Goal: Entertainment & Leisure: Consume media (video, audio)

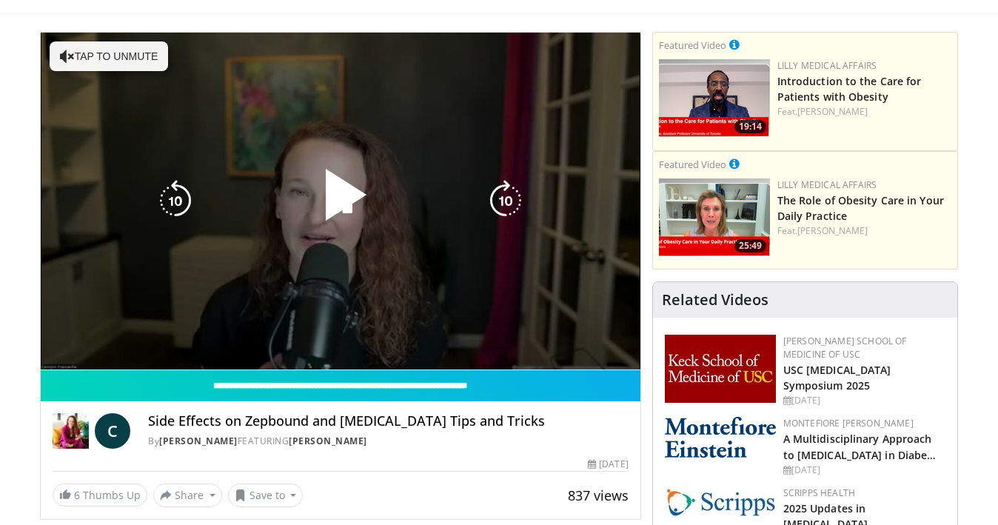
scroll to position [79, 0]
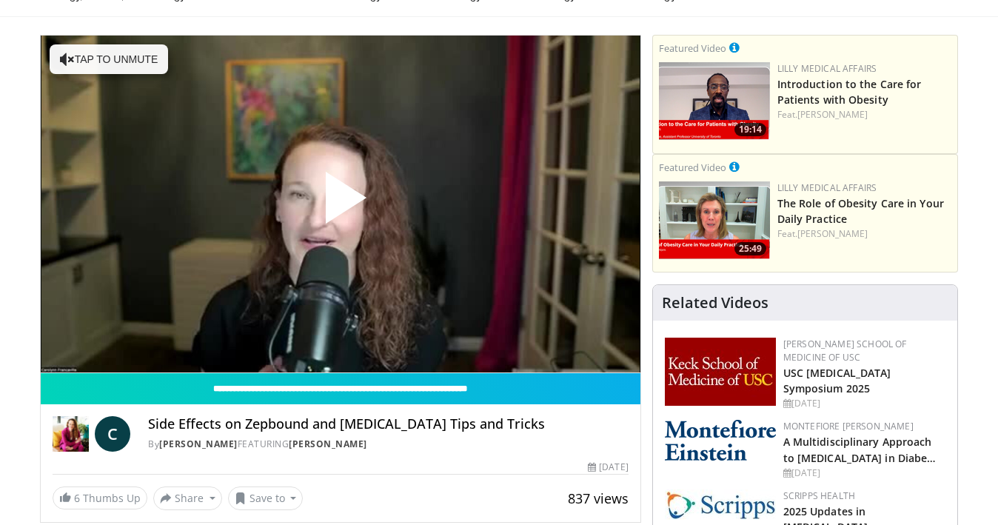
click at [341, 204] on span "Video Player" at bounding box center [341, 204] width 0 height 0
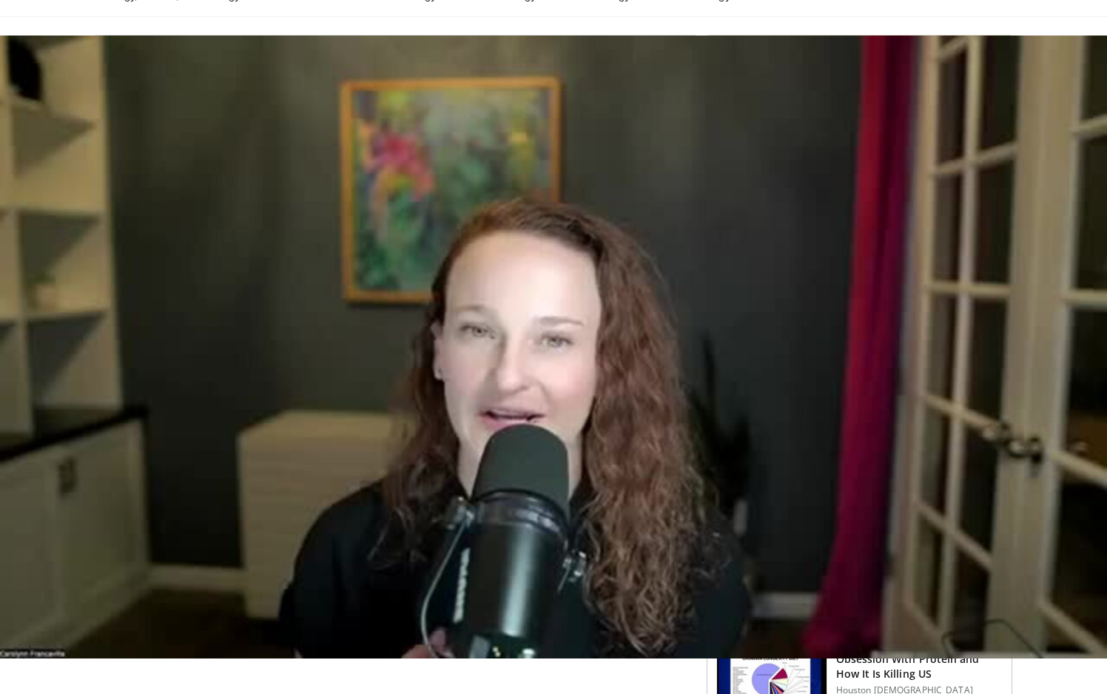
click at [391, 524] on video "Video Player" at bounding box center [553, 347] width 1107 height 694
click at [398, 524] on video "Video Player" at bounding box center [553, 347] width 1107 height 694
drag, startPoint x: 411, startPoint y: 637, endPoint x: 440, endPoint y: 637, distance: 29.6
click at [440, 524] on video "Video Player" at bounding box center [553, 347] width 1107 height 694
click at [396, 524] on video "Video Player" at bounding box center [553, 347] width 1107 height 694
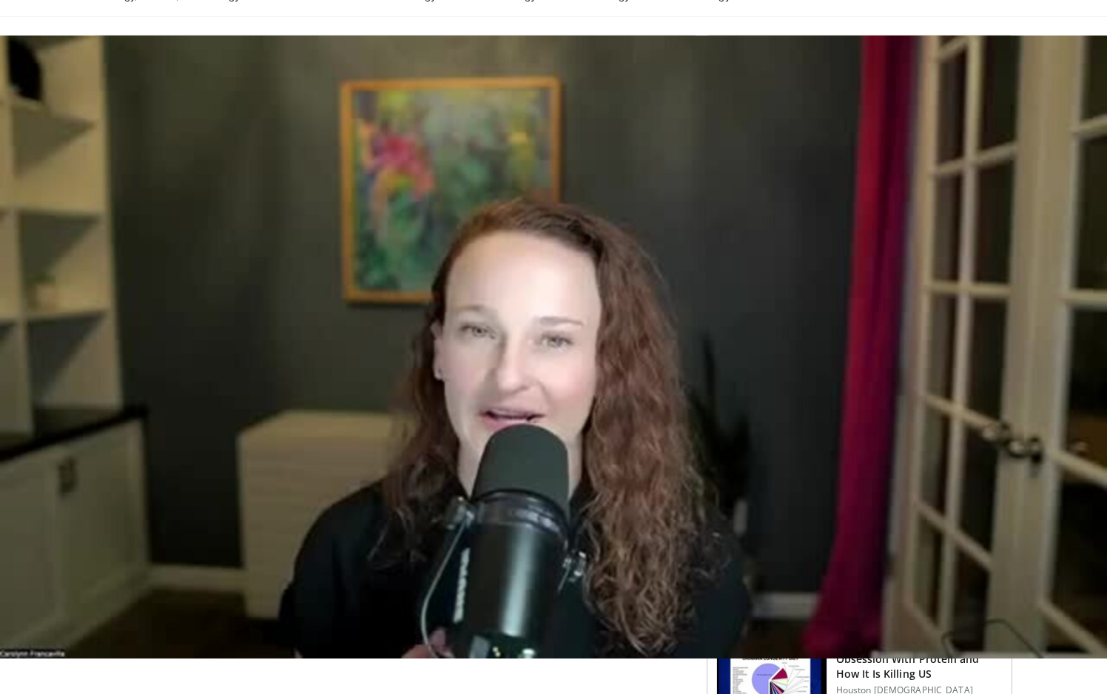
click at [395, 524] on video "Video Player" at bounding box center [553, 347] width 1107 height 694
click at [580, 378] on video "Video Player" at bounding box center [553, 347] width 1107 height 694
click at [551, 524] on video "Video Player" at bounding box center [553, 347] width 1107 height 694
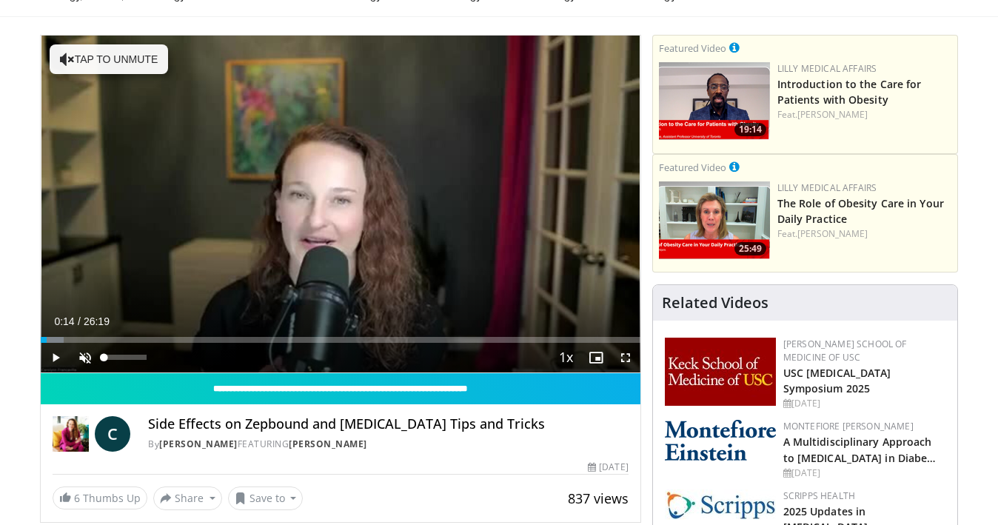
click at [82, 354] on span "Video Player" at bounding box center [85, 358] width 30 height 30
click at [55, 355] on span "Video Player" at bounding box center [56, 358] width 30 height 30
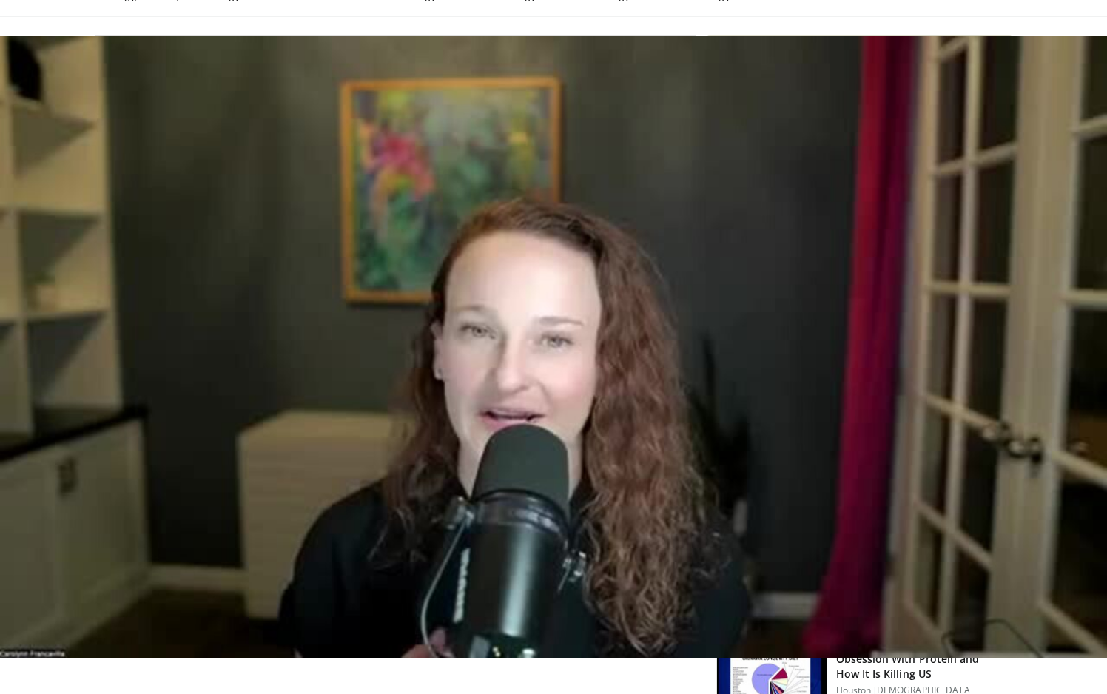
click at [552, 524] on video "Video Player" at bounding box center [553, 347] width 1107 height 694
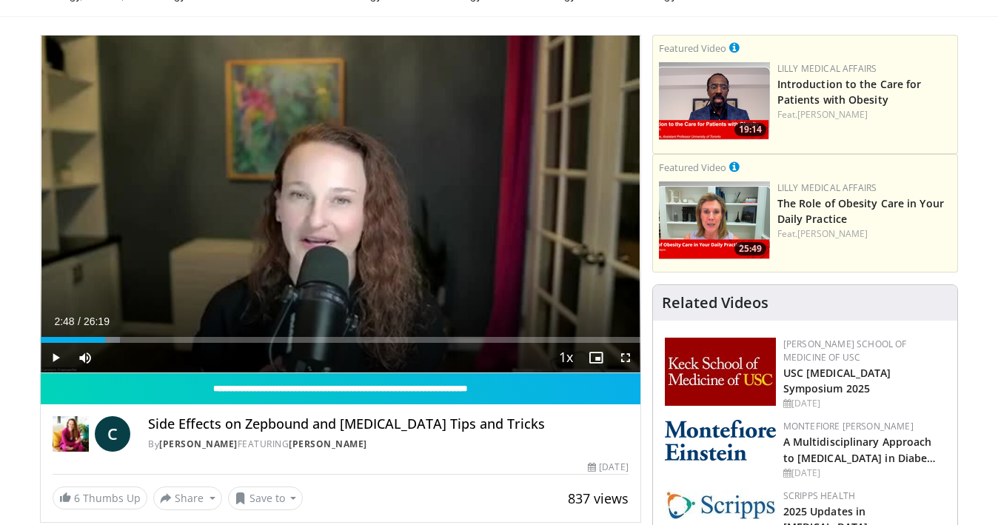
click at [52, 355] on span "Video Player" at bounding box center [56, 358] width 30 height 30
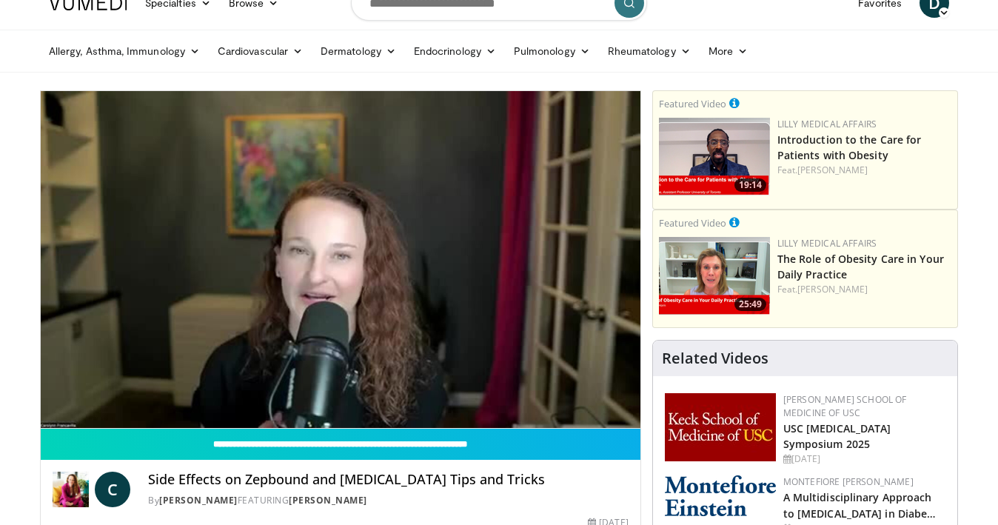
scroll to position [27, 0]
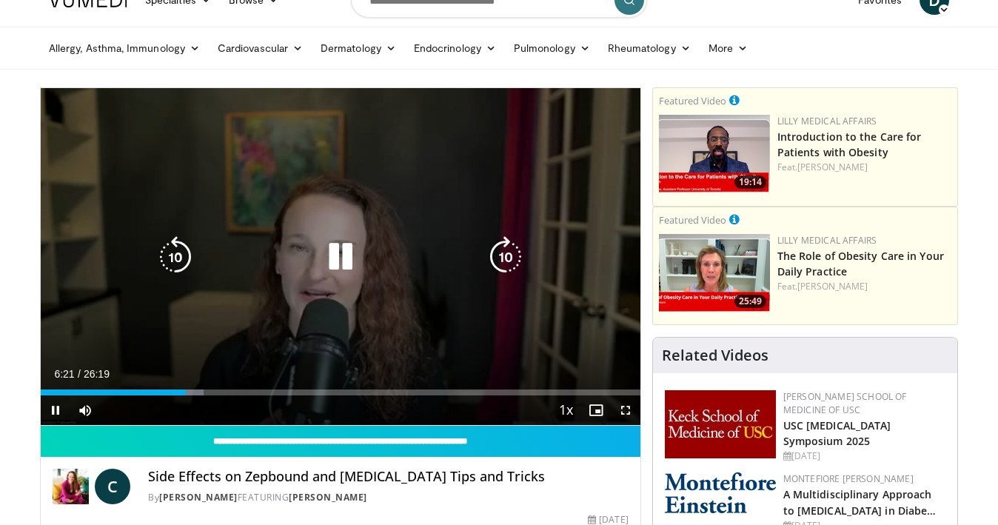
click at [347, 252] on icon "Video Player" at bounding box center [340, 256] width 41 height 41
